Goal: Use online tool/utility: Utilize a website feature to perform a specific function

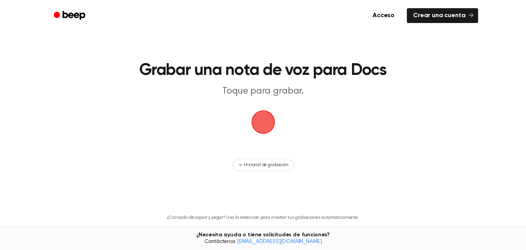
click at [259, 115] on span "button" at bounding box center [263, 122] width 44 height 44
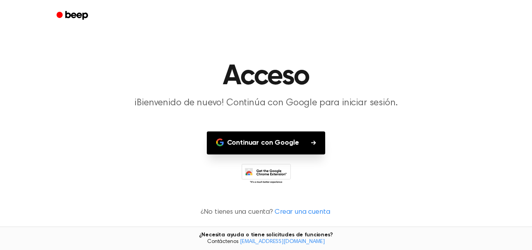
click at [276, 136] on button "Continuar con Google" at bounding box center [266, 142] width 119 height 23
click at [274, 142] on font "Continuar con Google" at bounding box center [263, 142] width 72 height 7
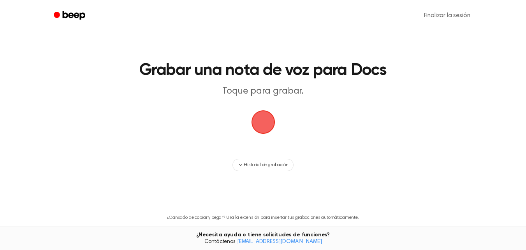
click at [259, 122] on span "button" at bounding box center [263, 121] width 31 height 31
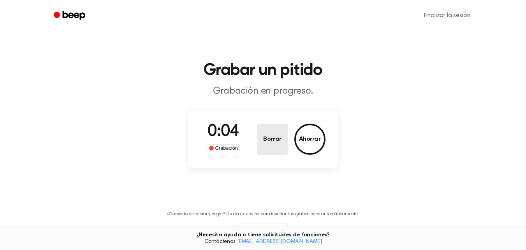
click at [277, 143] on button "Borrar" at bounding box center [272, 138] width 31 height 31
